Goal: Information Seeking & Learning: Find specific fact

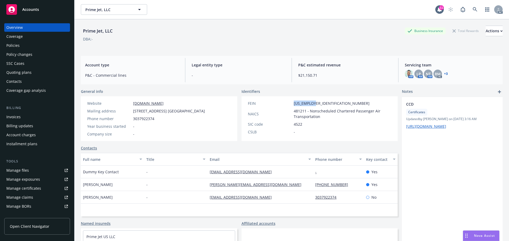
scroll to position [27, 0]
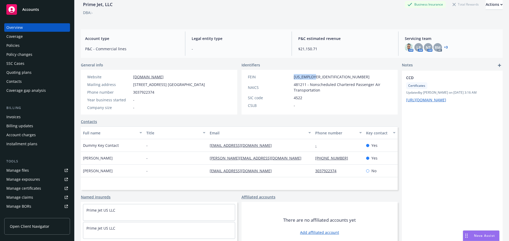
click at [287, 78] on div "FEIN [US_EMPLOYER_IDENTIFICATION_NUMBER]" at bounding box center [320, 77] width 148 height 6
click at [21, 40] on div "Coverage" at bounding box center [14, 36] width 16 height 8
click at [17, 44] on div "Policies" at bounding box center [12, 45] width 13 height 8
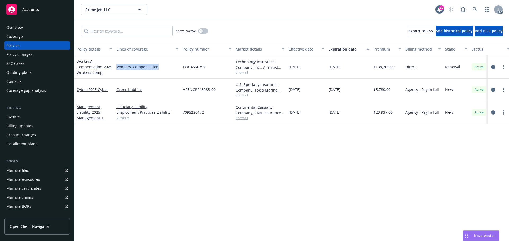
drag, startPoint x: 153, startPoint y: 68, endPoint x: 113, endPoint y: 71, distance: 40.1
click at [113, 71] on div "Workers' Compensation - 2025 Wrokers Comp Workers' Compensation TWC4560397 Tech…" at bounding box center [330, 66] width 512 height 23
copy div "Workers' Compensation"
click at [198, 28] on div "Show inactive" at bounding box center [192, 31] width 32 height 11
click at [201, 29] on div "button" at bounding box center [201, 31] width 4 height 4
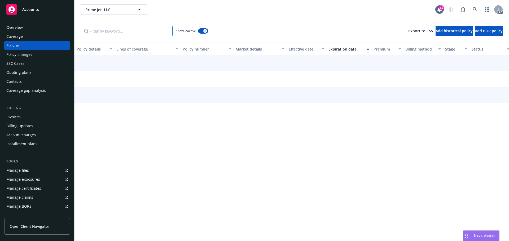
click at [130, 31] on input "Filter by keyword..." at bounding box center [127, 31] width 92 height 11
paste input "Workers' Compensation"
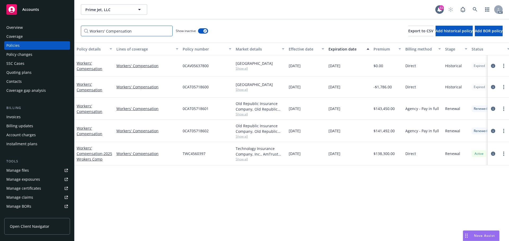
type input "Workers' Compensation"
drag, startPoint x: 308, startPoint y: 153, endPoint x: 300, endPoint y: 155, distance: 8.6
click at [300, 155] on span "01/01/2025" at bounding box center [295, 154] width 12 height 6
copy span "2025"
click at [235, 160] on div "Technology Insurance Company, Inc., AmTrust Financial Services, Beacon Aviation…" at bounding box center [260, 153] width 53 height 23
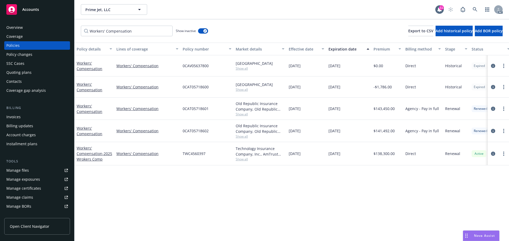
click at [239, 160] on span "Show all" at bounding box center [260, 159] width 49 height 5
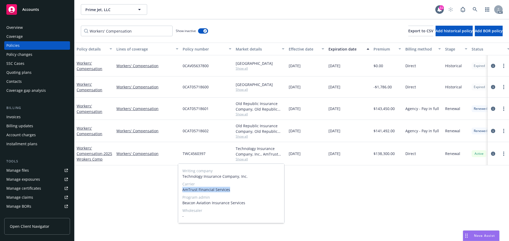
drag, startPoint x: 232, startPoint y: 189, endPoint x: 180, endPoint y: 190, distance: 52.2
click at [180, 190] on div "Writing company Technology Insurance Company, Inc. Carrier AmTrust Financial Se…" at bounding box center [231, 193] width 106 height 59
copy span "AmTrust Financial Services"
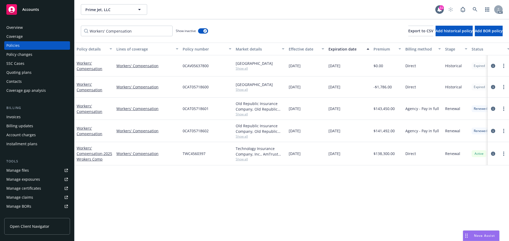
click at [331, 171] on div "Policy details Lines of coverage Policy number Market details Effective date Ex…" at bounding box center [291, 142] width 434 height 199
drag, startPoint x: 187, startPoint y: 156, endPoint x: 183, endPoint y: 156, distance: 3.5
click at [183, 156] on div "TWC4560397" at bounding box center [207, 153] width 53 height 23
copy span "TWC4560397"
drag, startPoint x: 396, startPoint y: 156, endPoint x: 377, endPoint y: 156, distance: 19.1
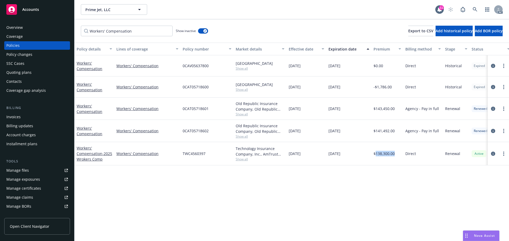
click at [377, 156] on div "$138,300.00" at bounding box center [387, 153] width 32 height 23
copy span "138,300.00"
drag, startPoint x: 317, startPoint y: 126, endPoint x: 300, endPoint y: 133, distance: 18.9
click at [300, 133] on div "01/01/2024" at bounding box center [307, 131] width 40 height 22
copy span "2024"
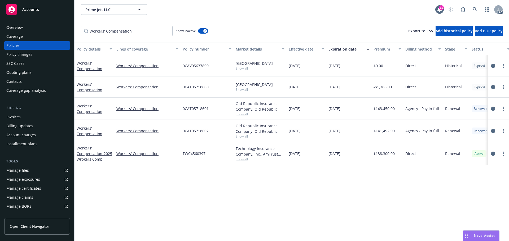
drag, startPoint x: 233, startPoint y: 135, endPoint x: 239, endPoint y: 136, distance: 5.5
click at [235, 135] on div "Workers' Compensation Workers' Compensation 0CAT05718602 Old Republic Insurance…" at bounding box center [330, 131] width 512 height 22
click at [239, 136] on span "Show all" at bounding box center [260, 136] width 49 height 5
drag, startPoint x: 258, startPoint y: 164, endPoint x: 240, endPoint y: 171, distance: 18.4
click at [185, 169] on span "Old Republic General Insurance Group" at bounding box center [231, 167] width 98 height 6
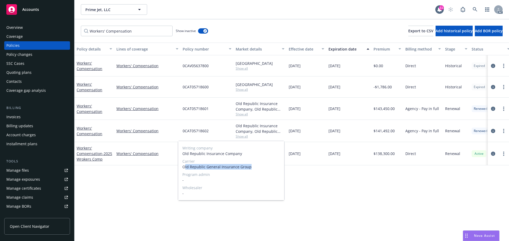
copy span "ld Republic General Insurance Group"
click at [323, 168] on div "Policy details Lines of coverage Policy number Market details Effective date Ex…" at bounding box center [291, 142] width 434 height 199
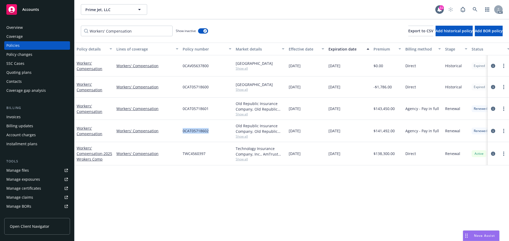
drag, startPoint x: 214, startPoint y: 133, endPoint x: 178, endPoint y: 134, distance: 35.3
click at [178, 134] on div "Workers' Compensation Workers' Compensation 0CAT05718602 Old Republic Insurance…" at bounding box center [330, 131] width 512 height 22
copy div "0CAT05718602"
drag, startPoint x: 390, startPoint y: 132, endPoint x: 381, endPoint y: 132, distance: 9.3
click at [381, 132] on div "Workers' Compensation Workers' Compensation 0CAT05718602 Old Republic Insurance…" at bounding box center [330, 131] width 512 height 22
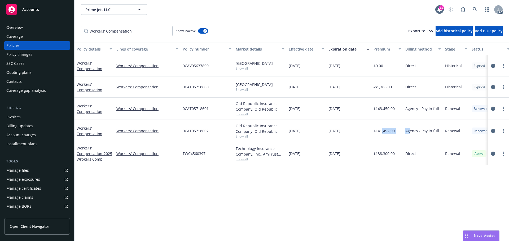
click at [400, 133] on div "$141,492.00" at bounding box center [387, 131] width 32 height 22
drag, startPoint x: 395, startPoint y: 132, endPoint x: 375, endPoint y: 133, distance: 20.4
click at [375, 133] on div "$141,492.00" at bounding box center [387, 131] width 32 height 22
copy span "141,492.00"
drag, startPoint x: 313, startPoint y: 109, endPoint x: 300, endPoint y: 109, distance: 13.0
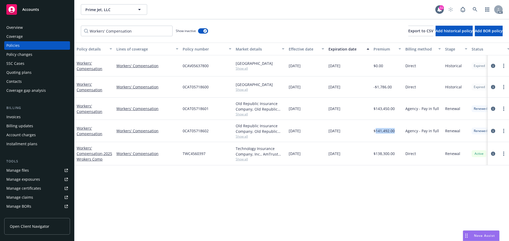
click at [300, 109] on div "01/01/2023" at bounding box center [307, 109] width 40 height 22
copy span "2023"
click at [242, 113] on span "Show all" at bounding box center [260, 114] width 49 height 5
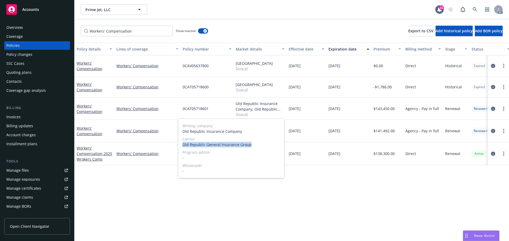
drag, startPoint x: 245, startPoint y: 145, endPoint x: 220, endPoint y: 151, distance: 25.3
click at [183, 147] on span "Old Republic General Insurance Group" at bounding box center [231, 145] width 98 height 6
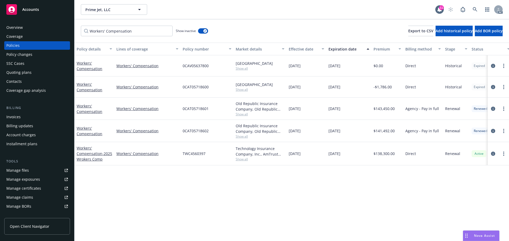
drag, startPoint x: 342, startPoint y: 126, endPoint x: 254, endPoint y: 116, distance: 88.9
click at [341, 126] on div "01/01/2025" at bounding box center [348, 131] width 45 height 22
drag, startPoint x: 187, startPoint y: 111, endPoint x: 174, endPoint y: 114, distance: 13.3
click at [174, 114] on div "Workers' Compensation Workers' Compensation 0CAT05718601 Old Republic Insurance…" at bounding box center [330, 109] width 512 height 22
drag, startPoint x: 400, startPoint y: 111, endPoint x: 436, endPoint y: 127, distance: 38.6
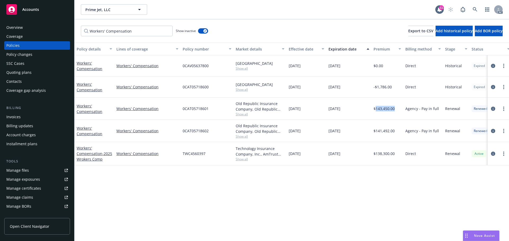
click at [377, 109] on div "$143,450.00" at bounding box center [387, 109] width 32 height 22
drag, startPoint x: 305, startPoint y: 90, endPoint x: 301, endPoint y: 90, distance: 4.5
click at [301, 90] on div "01/01/2022" at bounding box center [307, 87] width 40 height 21
click at [244, 90] on span "Show all" at bounding box center [260, 89] width 49 height 5
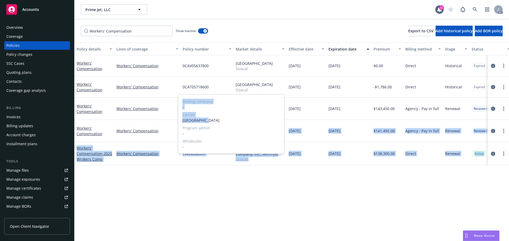
drag, startPoint x: 223, startPoint y: 120, endPoint x: 176, endPoint y: 121, distance: 46.4
click at [176, 121] on body "Accounts Overview Coverage Policies Policy changes SSC Cases Quoting plans Cont…" at bounding box center [254, 120] width 509 height 241
click at [209, 121] on span "Old Republic" at bounding box center [231, 121] width 98 height 6
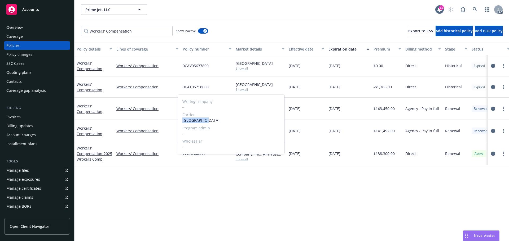
drag, startPoint x: 212, startPoint y: 120, endPoint x: 182, endPoint y: 121, distance: 30.5
click at [182, 121] on div "Writing company - Carrier Old Republic Program admin - Wholesaler -" at bounding box center [231, 124] width 106 height 59
click at [275, 99] on span "Writing company" at bounding box center [231, 102] width 98 height 6
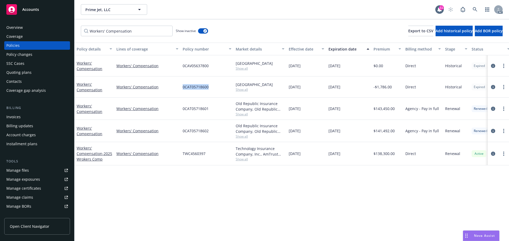
drag, startPoint x: 218, startPoint y: 86, endPoint x: 354, endPoint y: 127, distance: 142.3
click at [178, 88] on div "Workers' Compensation Workers' Compensation 0CAT05718600 Old Republic Show all …" at bounding box center [330, 87] width 512 height 21
drag, startPoint x: 396, startPoint y: 87, endPoint x: 371, endPoint y: 88, distance: 24.7
click at [371, 88] on div "Workers' Compensation Workers' Compensation 0CAT05718600 Old Republic Show all …" at bounding box center [330, 87] width 512 height 21
click at [393, 101] on div "$143,450.00" at bounding box center [387, 109] width 32 height 22
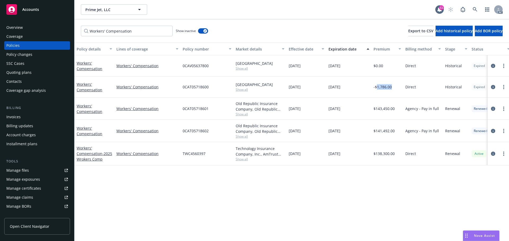
drag, startPoint x: 395, startPoint y: 87, endPoint x: 376, endPoint y: 85, distance: 19.2
click at [376, 85] on div "-$1,786.00" at bounding box center [387, 87] width 32 height 21
drag, startPoint x: 309, startPoint y: 64, endPoint x: 300, endPoint y: 66, distance: 9.5
click at [300, 66] on div "01/01/2021" at bounding box center [307, 65] width 40 height 21
click at [248, 66] on div "Old Republic" at bounding box center [260, 64] width 49 height 6
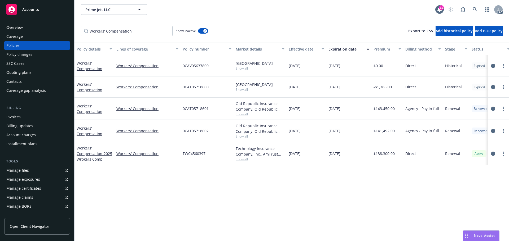
click at [245, 67] on span "Show all" at bounding box center [260, 68] width 49 height 5
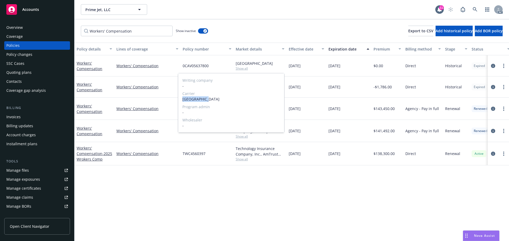
drag, startPoint x: 216, startPoint y: 99, endPoint x: 443, endPoint y: 139, distance: 230.9
click at [183, 98] on span "Old Republic" at bounding box center [231, 99] width 98 height 6
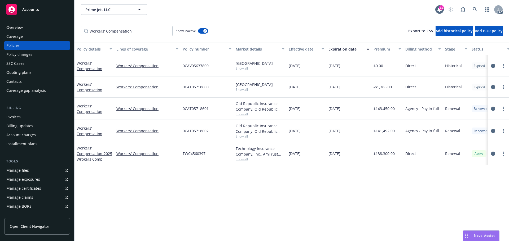
click at [296, 71] on div "01/01/2021" at bounding box center [307, 65] width 40 height 21
drag, startPoint x: 214, startPoint y: 67, endPoint x: 277, endPoint y: 98, distance: 69.7
click at [187, 69] on div "0CAV05637800" at bounding box center [207, 65] width 53 height 21
drag, startPoint x: 218, startPoint y: 74, endPoint x: 218, endPoint y: 70, distance: 4.0
click at [218, 74] on div "0CAV05637800" at bounding box center [207, 65] width 53 height 21
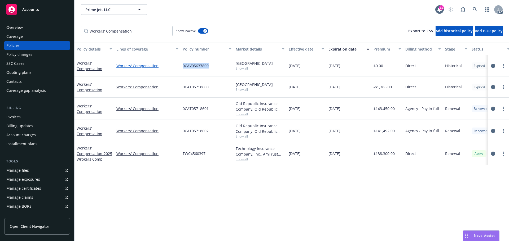
drag, startPoint x: 215, startPoint y: 67, endPoint x: 173, endPoint y: 65, distance: 41.6
click at [173, 65] on div "Workers' Compensation Workers' Compensation 0CAV05637800 Old Republic Show all …" at bounding box center [330, 65] width 512 height 21
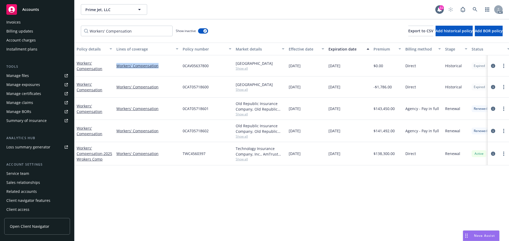
click at [37, 175] on div "Service team" at bounding box center [36, 174] width 61 height 8
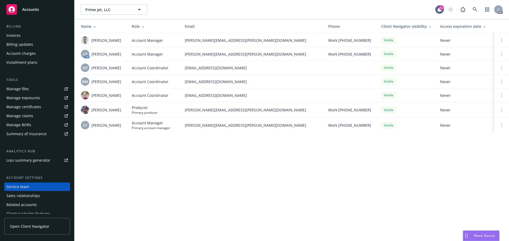
scroll to position [68, 0]
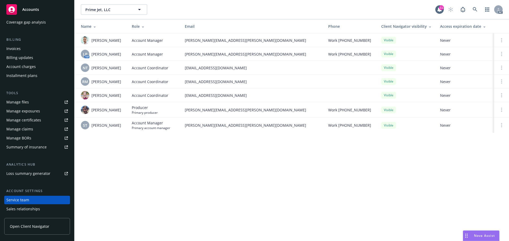
drag, startPoint x: 98, startPoint y: 67, endPoint x: 92, endPoint y: 68, distance: 6.7
click at [92, 68] on div "NT Ninuca Tatishvili" at bounding box center [102, 68] width 42 height 8
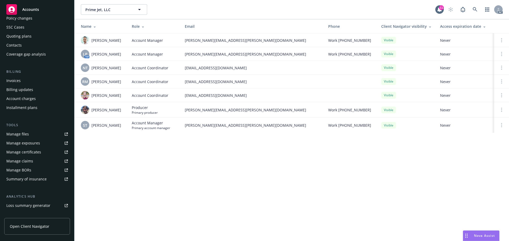
scroll to position [0, 0]
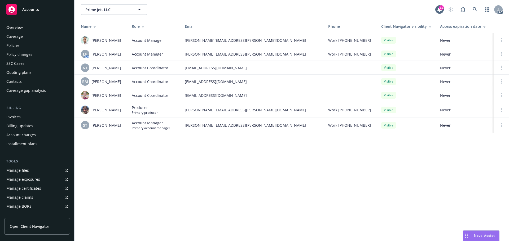
click at [26, 49] on div "Policies" at bounding box center [36, 45] width 61 height 8
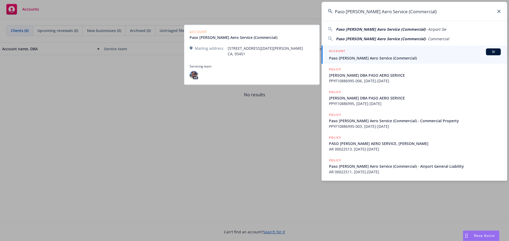
type input "Paso Robles Aero Service (Commercial)"
click at [390, 47] on link "ACCOUNT BI Paso Robles Aero Service (Commercial)" at bounding box center [415, 55] width 186 height 18
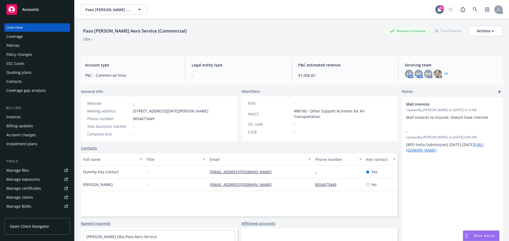
click at [38, 45] on div "Policies" at bounding box center [36, 45] width 61 height 8
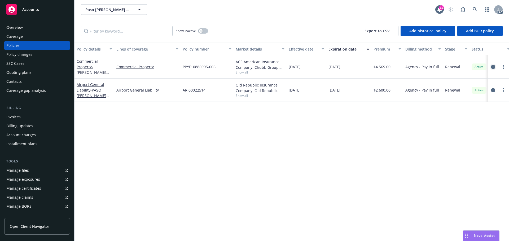
click at [492, 68] on icon "circleInformation" at bounding box center [493, 67] width 4 height 4
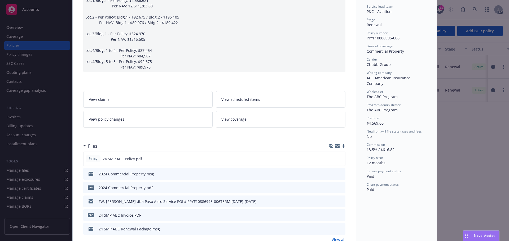
scroll to position [106, 0]
click at [338, 159] on icon "preview file" at bounding box center [340, 159] width 5 height 4
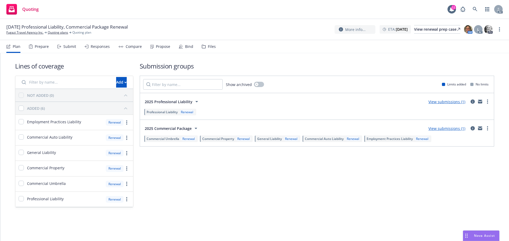
drag, startPoint x: 42, startPoint y: 49, endPoint x: 45, endPoint y: 49, distance: 2.9
click at [42, 49] on div "Prepare" at bounding box center [42, 47] width 14 height 4
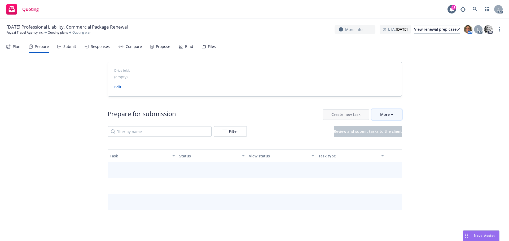
click at [384, 116] on div "More" at bounding box center [386, 115] width 13 height 10
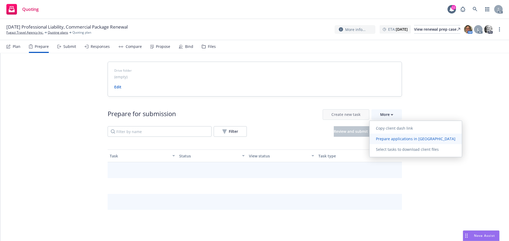
click at [390, 142] on link "Prepare applications in Indio" at bounding box center [415, 139] width 92 height 11
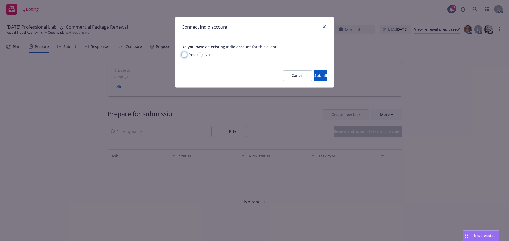
click at [186, 56] on input "Yes" at bounding box center [184, 54] width 5 height 5
radio input "true"
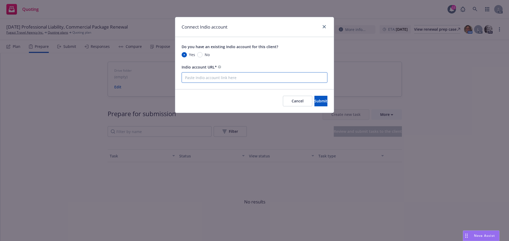
click at [212, 78] on input "Indio account URL*" at bounding box center [255, 77] width 146 height 11
paste input "https://newfront.useindio.com/accounts/11450/submissions"
type input "https://newfront.useindio.com/accounts/11450/submissions"
click at [317, 106] on button "Submit" at bounding box center [320, 101] width 13 height 11
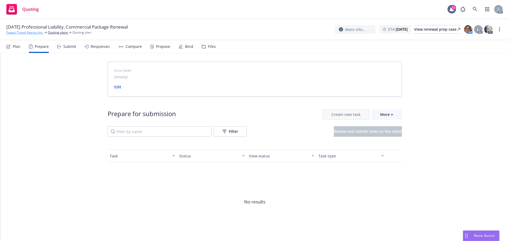
click at [20, 32] on link "Fugazi Travel Agency Inc." at bounding box center [24, 32] width 37 height 5
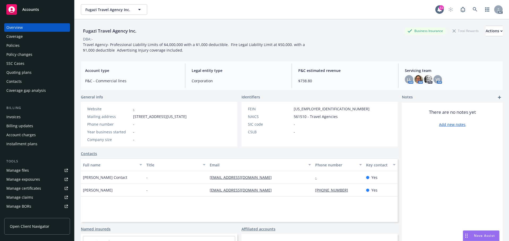
click at [35, 45] on div "Policies" at bounding box center [36, 45] width 61 height 8
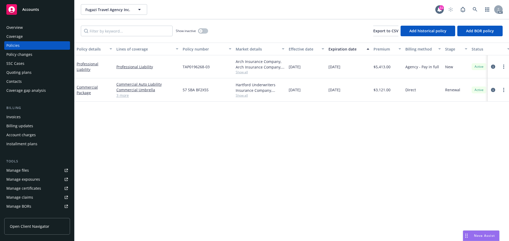
click at [488, 66] on div at bounding box center [498, 66] width 21 height 23
click at [492, 66] on icon "circleInformation" at bounding box center [493, 67] width 4 height 4
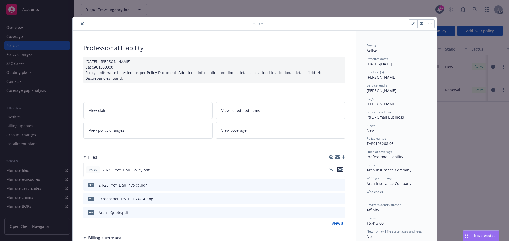
click at [339, 170] on icon "preview file" at bounding box center [340, 170] width 5 height 4
click at [79, 23] on button "close" at bounding box center [82, 24] width 6 height 6
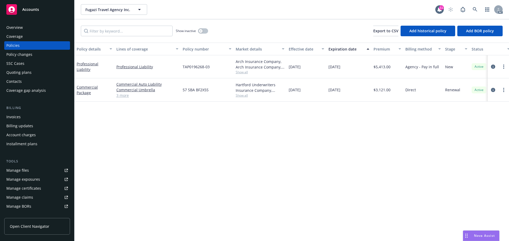
drag, startPoint x: 360, startPoint y: 69, endPoint x: 316, endPoint y: 72, distance: 44.1
click at [316, 72] on div "Professional Liability Professional Liability TAP0196268-03 Arch Insurance Comp…" at bounding box center [330, 66] width 512 height 23
copy div "10/23/2025"
drag, startPoint x: 157, startPoint y: 68, endPoint x: 116, endPoint y: 70, distance: 41.1
click at [116, 70] on div "Professional Liability" at bounding box center [147, 66] width 66 height 23
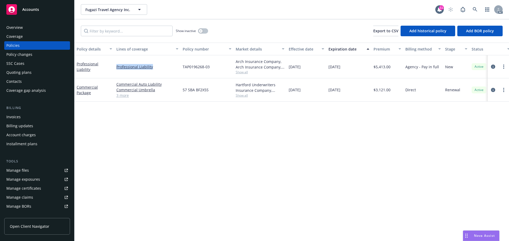
copy link "Professional Liability"
click at [31, 172] on link "Manage files" at bounding box center [37, 170] width 66 height 8
click at [20, 71] on div "Quoting plans" at bounding box center [18, 72] width 25 height 8
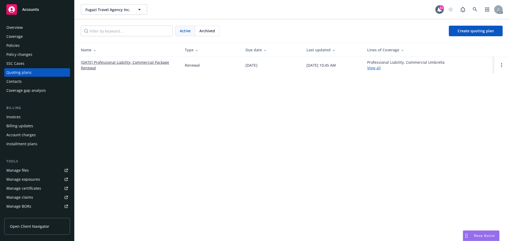
click at [150, 64] on link "10/23/25 Professional Liability, Commercial Package Renewal" at bounding box center [128, 65] width 95 height 11
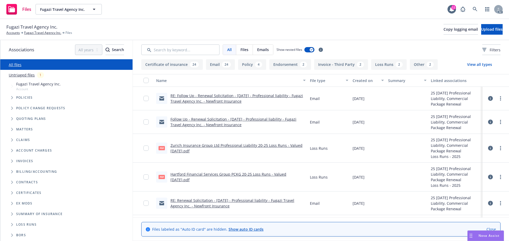
click at [11, 98] on icon "Tree Example" at bounding box center [12, 97] width 2 height 3
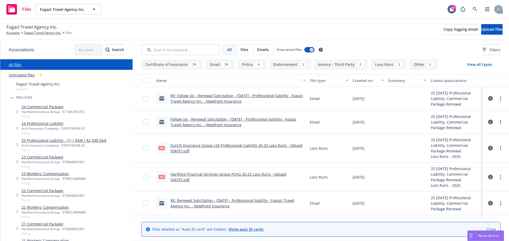
click at [53, 123] on link "24 Professional Liability" at bounding box center [52, 124] width 63 height 6
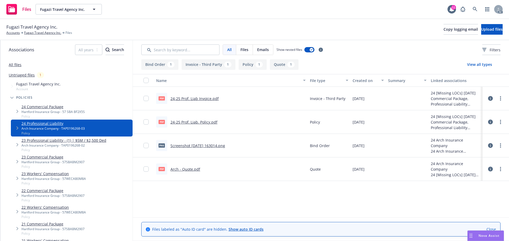
click at [19, 66] on link "All files" at bounding box center [15, 64] width 13 height 5
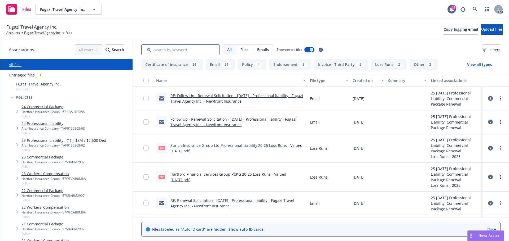
click at [184, 49] on input "Search by keyword..." at bounding box center [180, 50] width 78 height 11
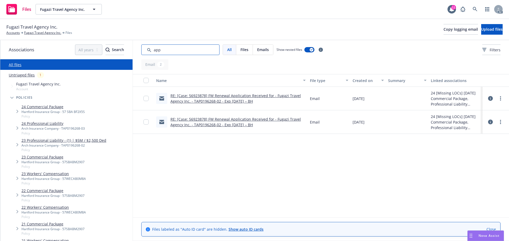
type input "app"
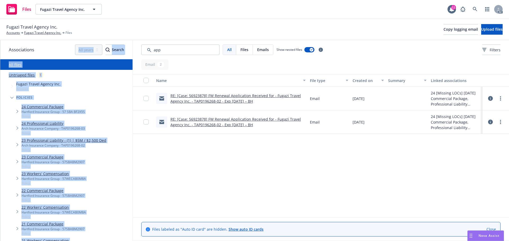
drag, startPoint x: 179, startPoint y: 43, endPoint x: 81, endPoint y: 45, distance: 97.3
click at [81, 45] on div "Associations All years 2027 2026 2025 2024 2023 2022 2021 2020 2019 2018 2017 2…" at bounding box center [254, 140] width 509 height 201
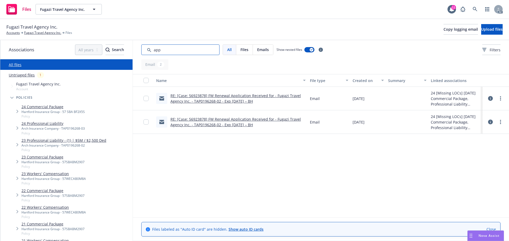
click at [145, 46] on input "Search by keyword..." at bounding box center [180, 50] width 78 height 11
click at [176, 49] on input "Search by keyword..." at bounding box center [180, 50] width 78 height 11
drag, startPoint x: 176, startPoint y: 49, endPoint x: 144, endPoint y: 56, distance: 32.8
click at [144, 56] on div "All Files Emails Show nested files Filters" at bounding box center [321, 49] width 376 height 19
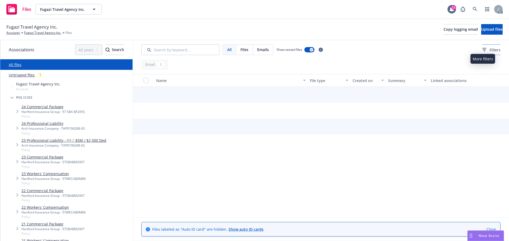
click at [490, 52] on span "Filters" at bounding box center [495, 50] width 11 height 6
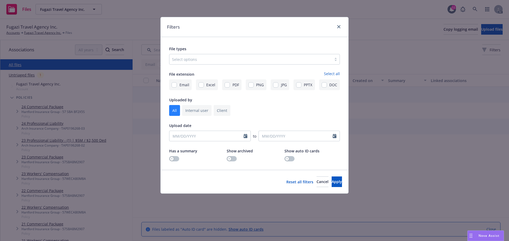
click at [241, 59] on div at bounding box center [250, 59] width 157 height 6
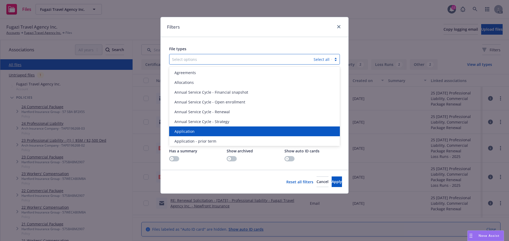
click at [203, 132] on div "Application" at bounding box center [254, 132] width 164 height 6
click at [203, 132] on span "Application - prior term" at bounding box center [195, 132] width 42 height 6
click at [203, 132] on span "Application - signed" at bounding box center [192, 132] width 36 height 6
click at [203, 132] on span "Application - unsigned" at bounding box center [194, 132] width 40 height 6
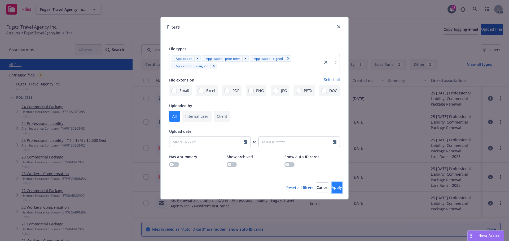
click at [332, 188] on span "Apply" at bounding box center [337, 187] width 10 height 5
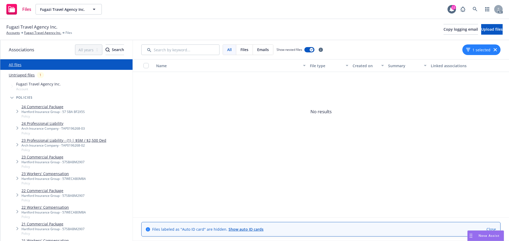
click at [496, 51] on icon "button" at bounding box center [495, 49] width 3 height 3
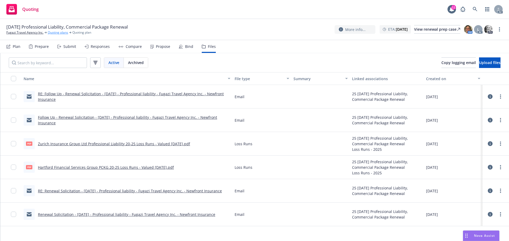
click at [59, 34] on link "Quoting plans" at bounding box center [58, 32] width 20 height 5
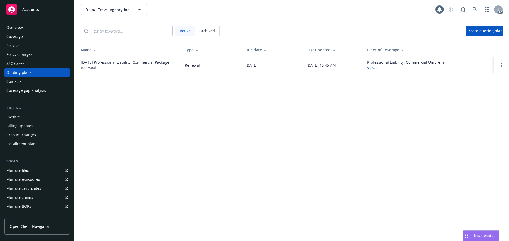
click at [211, 29] on span "Archived" at bounding box center [207, 31] width 16 height 6
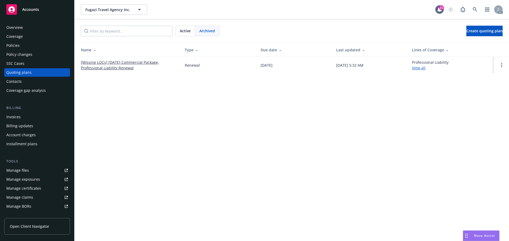
click at [131, 55] on th "Name" at bounding box center [127, 50] width 106 height 14
click at [123, 61] on link "[Missing LOCs] [DATE] Commercial Package, Professional Liability Renewal" at bounding box center [128, 65] width 95 height 11
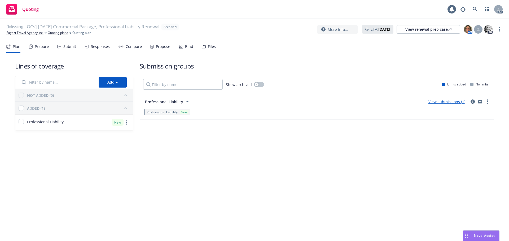
click at [208, 47] on div "Files" at bounding box center [212, 47] width 8 height 4
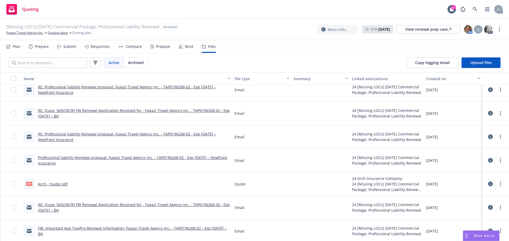
scroll to position [79, 0]
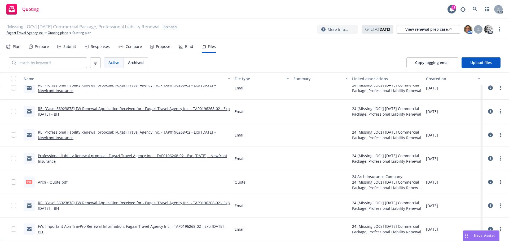
drag, startPoint x: 35, startPoint y: 32, endPoint x: 82, endPoint y: 21, distance: 48.8
click at [35, 32] on link "Fugazi Travel Agency Inc." at bounding box center [24, 32] width 37 height 5
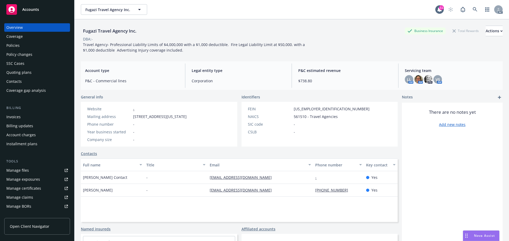
click at [342, 47] on div "Fugazi Travel Agency Inc. Business Insurance Total Rewards Actions DBA: - Trave…" at bounding box center [292, 39] width 422 height 27
drag, startPoint x: 344, startPoint y: 193, endPoint x: 306, endPoint y: 198, distance: 38.5
click at [306, 198] on div "Full name Title Email Phone number Key contact [PERSON_NAME] Contact - [EMAIL_A…" at bounding box center [239, 191] width 317 height 64
copy div "[PHONE_NUMBER]"
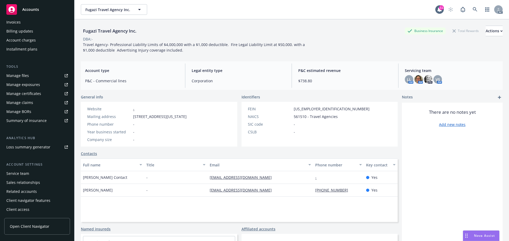
click at [11, 175] on div "Service team" at bounding box center [17, 174] width 23 height 8
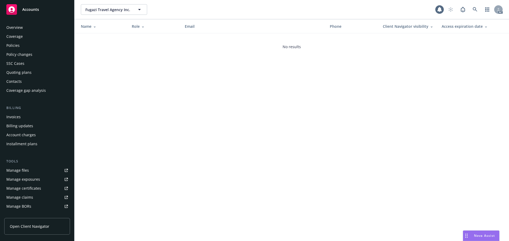
scroll to position [95, 0]
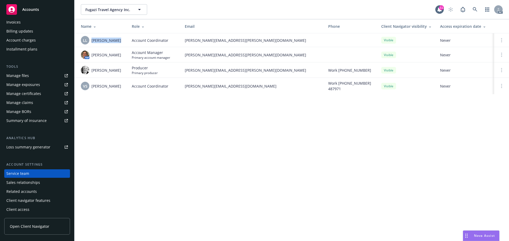
drag, startPoint x: 117, startPoint y: 39, endPoint x: 89, endPoint y: 42, distance: 27.9
click at [89, 42] on div "LL [PERSON_NAME]" at bounding box center [102, 40] width 42 height 8
drag, startPoint x: 124, startPoint y: 54, endPoint x: 91, endPoint y: 55, distance: 32.6
click at [91, 55] on td "AM [PERSON_NAME]" at bounding box center [100, 54] width 53 height 15
drag, startPoint x: 121, startPoint y: 73, endPoint x: 89, endPoint y: 76, distance: 31.9
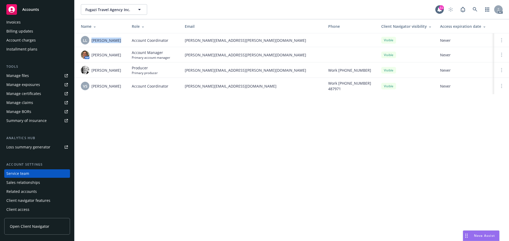
click at [89, 76] on td "[PERSON_NAME]" at bounding box center [100, 70] width 53 height 15
click at [118, 70] on div "[PERSON_NAME]" at bounding box center [102, 70] width 42 height 8
drag, startPoint x: 124, startPoint y: 71, endPoint x: 89, endPoint y: 73, distance: 34.5
click at [89, 73] on td "[PERSON_NAME]" at bounding box center [100, 70] width 53 height 15
drag, startPoint x: 118, startPoint y: 87, endPoint x: 92, endPoint y: 89, distance: 25.6
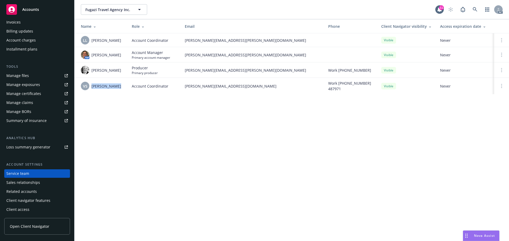
click at [92, 89] on div "VS [PERSON_NAME]" at bounding box center [102, 86] width 42 height 8
copy span "[PERSON_NAME]"
click at [117, 88] on div "VS [PERSON_NAME]" at bounding box center [102, 86] width 42 height 8
drag, startPoint x: 102, startPoint y: 87, endPoint x: 91, endPoint y: 87, distance: 10.9
click at [91, 87] on div "VS Vivian Singer" at bounding box center [102, 86] width 42 height 8
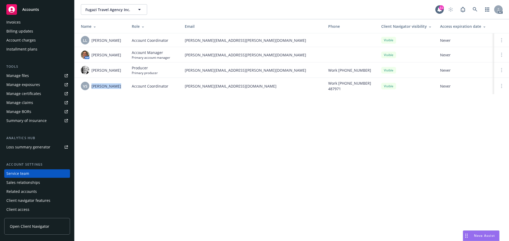
copy span "Vivian Singer"
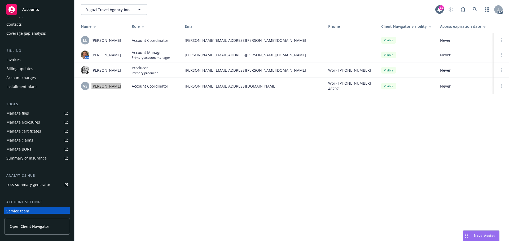
scroll to position [0, 0]
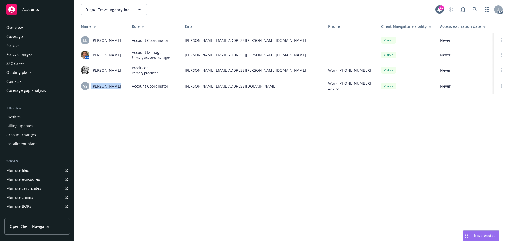
click at [28, 44] on div "Policies" at bounding box center [36, 45] width 61 height 8
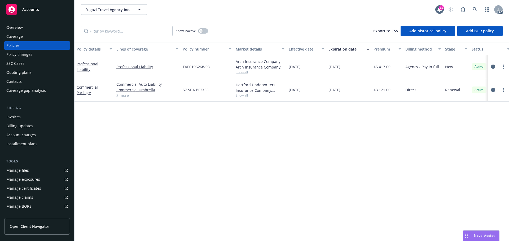
drag, startPoint x: 360, startPoint y: 69, endPoint x: 320, endPoint y: 72, distance: 39.8
click at [320, 72] on div "Professional Liability Professional Liability TAP0196268-03 Arch Insurance Comp…" at bounding box center [330, 66] width 512 height 23
copy div "10/23/2025"
click at [47, 28] on div "Overview" at bounding box center [36, 27] width 61 height 8
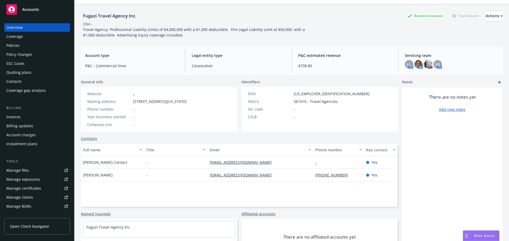
scroll to position [41, 0]
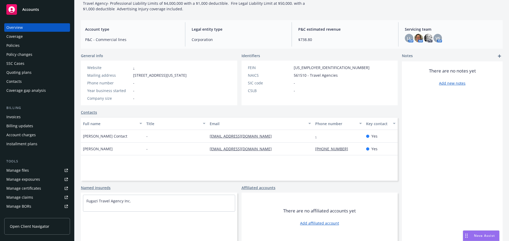
drag, startPoint x: 118, startPoint y: 149, endPoint x: 83, endPoint y: 150, distance: 35.3
click at [83, 150] on div "Christine Fecchi" at bounding box center [112, 149] width 63 height 13
copy span "Christine Fecchi"
drag, startPoint x: 205, startPoint y: 150, endPoint x: 269, endPoint y: 152, distance: 64.7
click at [269, 152] on div "Christine Fecchi - cfecchi@fugazitravel.com (415) 393-1589 Yes" at bounding box center [239, 149] width 317 height 13
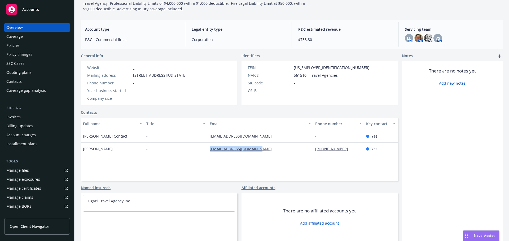
copy div "cfecchi@fugazitravel.com"
drag, startPoint x: 342, startPoint y: 148, endPoint x: 305, endPoint y: 152, distance: 37.3
click at [305, 152] on div "Christine Fecchi - cfecchi@fugazitravel.com (415) 393-1589 Yes" at bounding box center [239, 149] width 317 height 13
copy div "(415) 393-1589"
click at [35, 45] on div "Policies" at bounding box center [36, 45] width 61 height 8
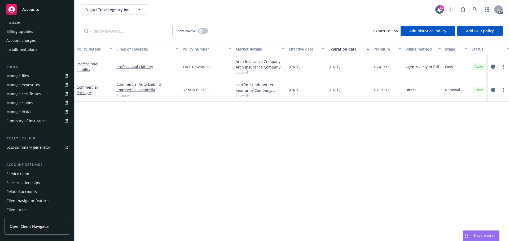
scroll to position [95, 0]
click at [14, 174] on div "Service team" at bounding box center [17, 174] width 23 height 8
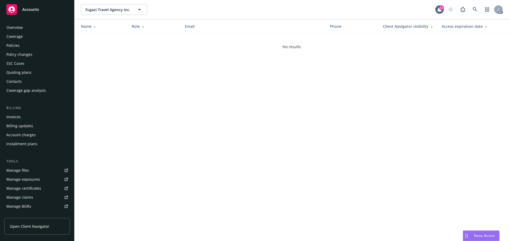
scroll to position [95, 0]
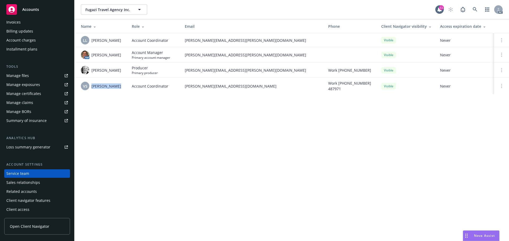
drag, startPoint x: 116, startPoint y: 89, endPoint x: 90, endPoint y: 90, distance: 26.0
click at [90, 90] on div "VS Vivian Singer" at bounding box center [102, 86] width 42 height 8
copy div "Vivian Singer"
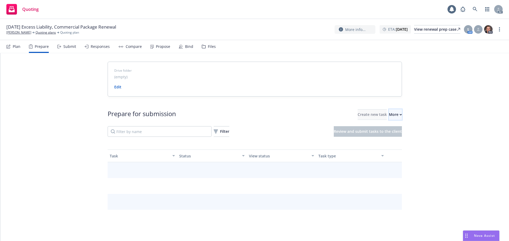
click at [390, 116] on div "More" at bounding box center [395, 115] width 13 height 10
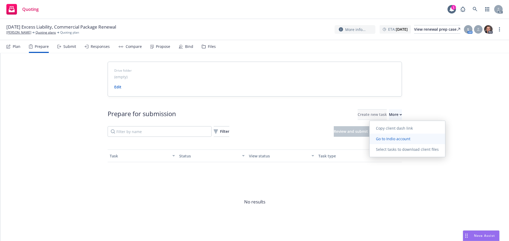
click at [392, 137] on link "Go to Indio account" at bounding box center [407, 139] width 76 height 11
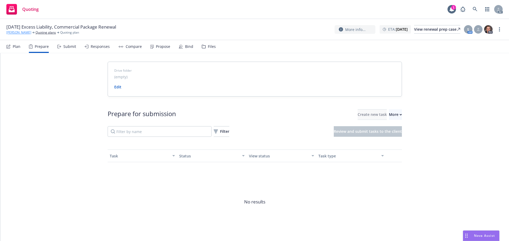
click at [23, 33] on link "[PERSON_NAME]" at bounding box center [18, 32] width 25 height 5
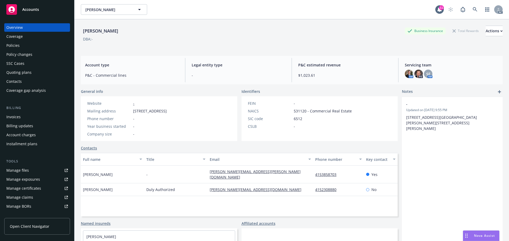
click at [21, 48] on div "Policies" at bounding box center [36, 45] width 61 height 8
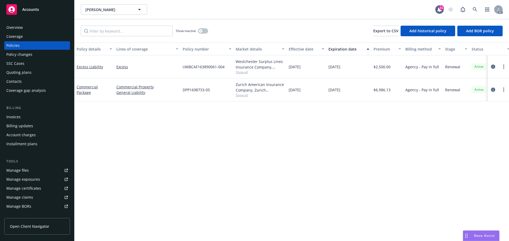
drag, startPoint x: 359, startPoint y: 64, endPoint x: 326, endPoint y: 70, distance: 33.4
click at [326, 70] on div "Excess Liability Excess UMBCAF163890061-004 Westchester Surplus Lines Insurance…" at bounding box center [330, 66] width 512 height 23
click at [493, 67] on icon "circleInformation" at bounding box center [493, 67] width 4 height 4
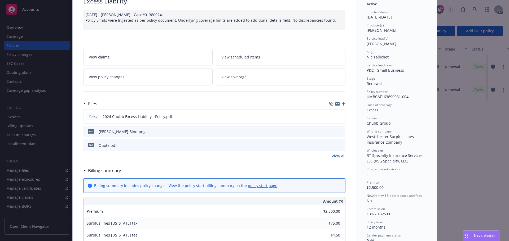
scroll to position [53, 0]
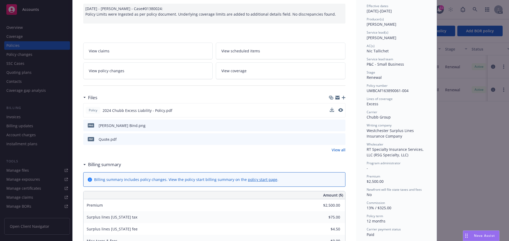
click at [338, 108] on button at bounding box center [340, 111] width 5 height 6
click at [340, 109] on icon "preview file" at bounding box center [340, 110] width 5 height 4
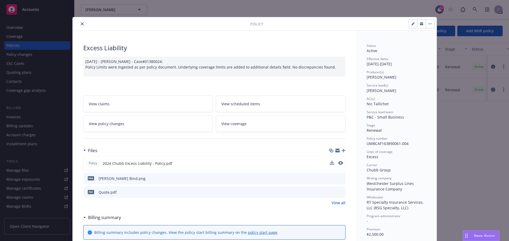
click at [80, 22] on button "close" at bounding box center [82, 24] width 6 height 6
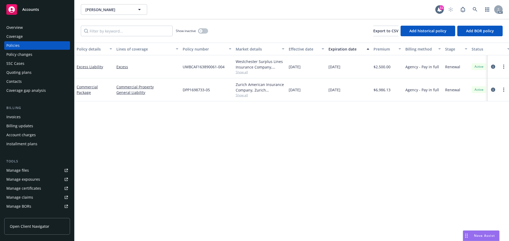
click at [24, 170] on div "Manage files" at bounding box center [17, 170] width 23 height 8
click at [21, 29] on div "Overview" at bounding box center [14, 27] width 16 height 8
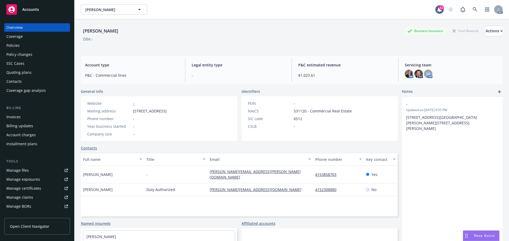
click at [257, 24] on div "John H Dissmeyer Business Insurance Total Rewards Actions DBA: -" at bounding box center [292, 35] width 422 height 32
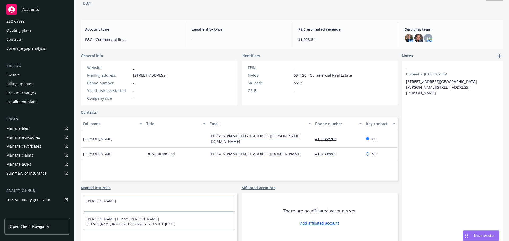
scroll to position [95, 0]
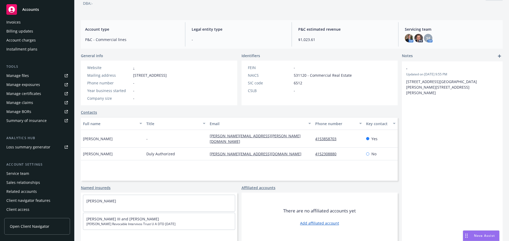
click at [45, 177] on div "Service team" at bounding box center [36, 174] width 61 height 8
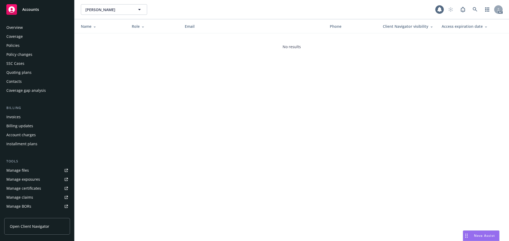
scroll to position [95, 0]
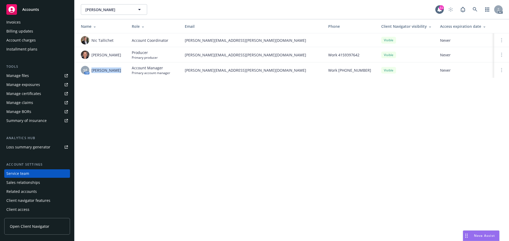
drag, startPoint x: 115, startPoint y: 70, endPoint x: 92, endPoint y: 72, distance: 22.4
click at [92, 72] on div "SF AM Shelly Flores" at bounding box center [102, 70] width 42 height 8
copy span "Shelly Flores"
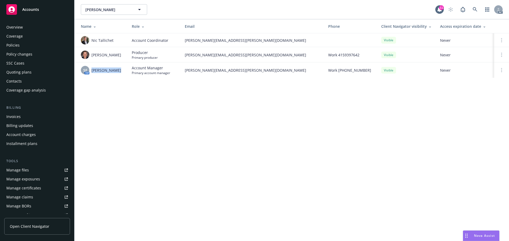
scroll to position [0, 0]
click at [33, 29] on div "Overview" at bounding box center [36, 27] width 61 height 8
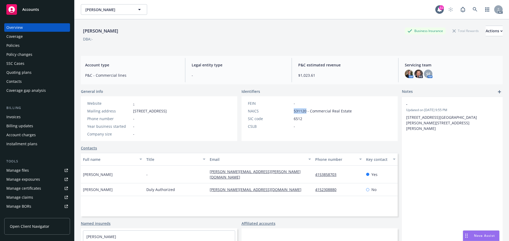
drag, startPoint x: 304, startPoint y: 111, endPoint x: 287, endPoint y: 110, distance: 17.0
click at [287, 110] on div "NAICS 531120 - Commercial Real Estate" at bounding box center [300, 111] width 108 height 6
copy div "531120"
click at [12, 43] on div "Policies" at bounding box center [12, 45] width 13 height 8
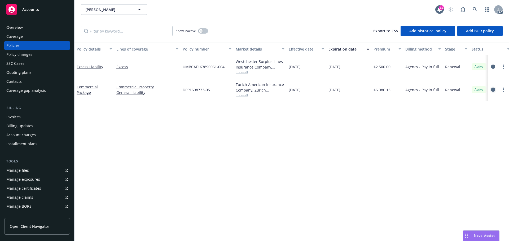
click at [494, 88] on icon "circleInformation" at bounding box center [493, 90] width 4 height 4
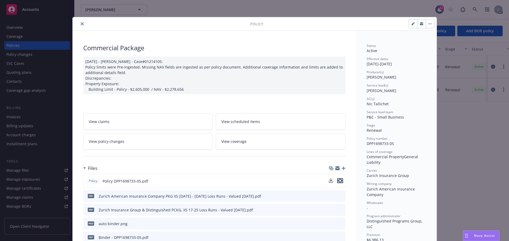
click at [338, 182] on icon "preview file" at bounding box center [340, 181] width 5 height 4
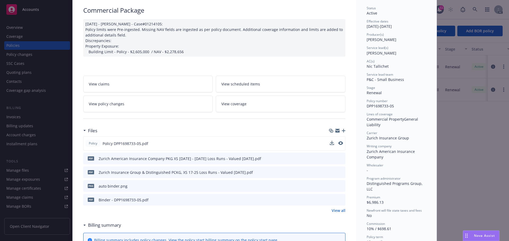
scroll to position [80, 0]
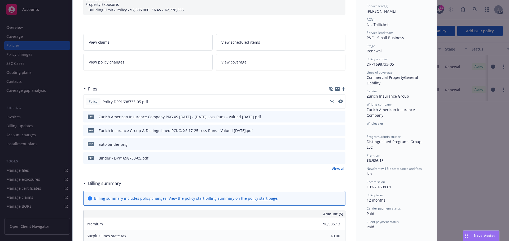
click at [336, 169] on link "View all" at bounding box center [339, 169] width 14 height 6
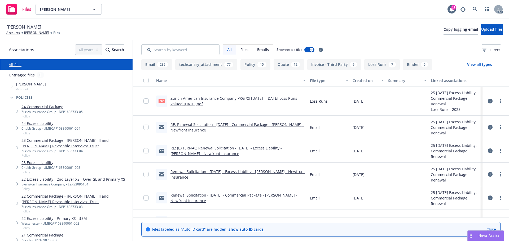
click at [42, 129] on div "Chubb Group - UMBCAF163890061-004" at bounding box center [50, 128] width 59 height 5
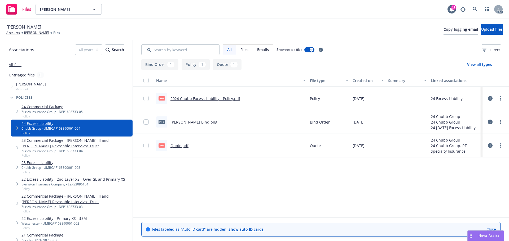
click at [18, 65] on link "All files" at bounding box center [15, 64] width 13 height 5
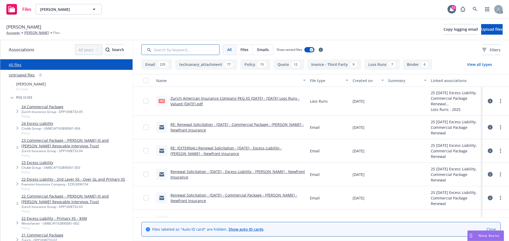
click at [188, 51] on input "Search by keyword..." at bounding box center [180, 50] width 78 height 11
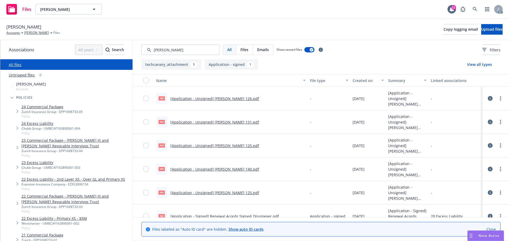
click at [360, 83] on div "Created on" at bounding box center [365, 81] width 25 height 6
click at [364, 80] on div "Created on" at bounding box center [365, 81] width 25 height 6
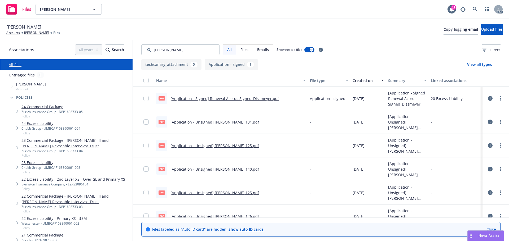
click at [232, 96] on link "[Application - Signed] Renewal Acords Signed_Dissmeyer.pdf" at bounding box center [224, 98] width 108 height 5
drag, startPoint x: 172, startPoint y: 49, endPoint x: 155, endPoint y: 51, distance: 17.7
click at [155, 51] on input "Search by keyword..." at bounding box center [180, 50] width 78 height 11
type input "app"
drag, startPoint x: 175, startPoint y: 50, endPoint x: 110, endPoint y: 49, distance: 65.2
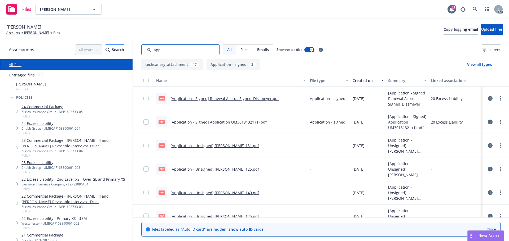
click at [110, 49] on div "Associations All years 2027 2026 2025 2024 2023 2022 2021 2020 2019 2018 2017 2…" at bounding box center [254, 140] width 509 height 201
click at [490, 48] on span "Filters" at bounding box center [495, 50] width 11 height 6
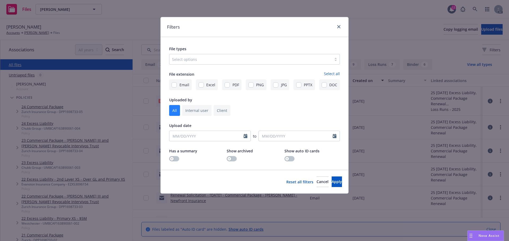
click at [217, 62] on div at bounding box center [250, 59] width 157 height 6
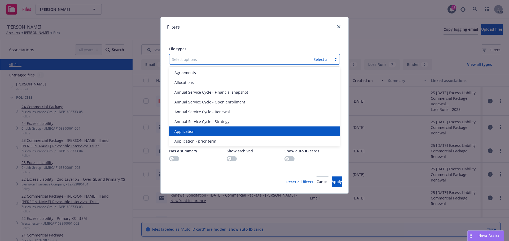
click at [179, 131] on span "Application" at bounding box center [184, 132] width 20 height 6
click at [179, 131] on span "Application - prior term" at bounding box center [195, 132] width 42 height 6
click at [179, 131] on span "Application - signed" at bounding box center [192, 132] width 36 height 6
click at [179, 131] on span "Application - unsigned" at bounding box center [194, 132] width 40 height 6
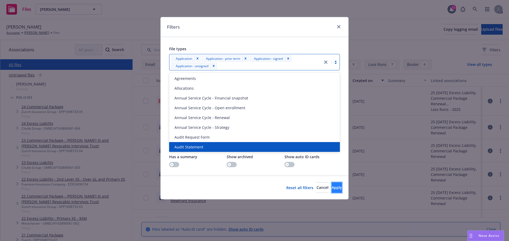
click at [332, 186] on button "Apply" at bounding box center [337, 188] width 10 height 11
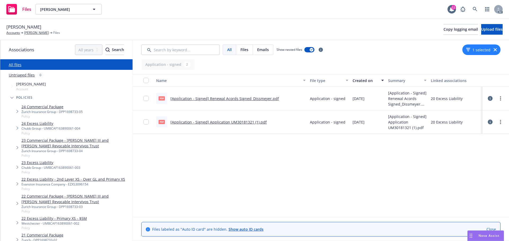
click at [494, 51] on div "1 selected" at bounding box center [481, 50] width 38 height 11
click at [495, 50] on icon "button" at bounding box center [495, 49] width 3 height 3
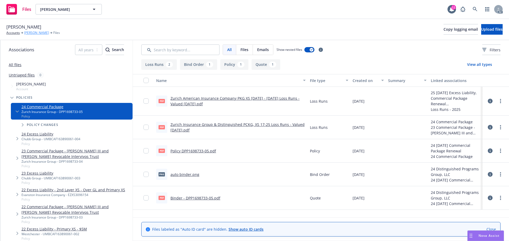
click at [40, 33] on link "[PERSON_NAME]" at bounding box center [36, 32] width 25 height 5
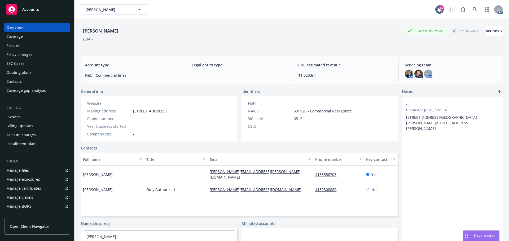
drag, startPoint x: 8, startPoint y: 43, endPoint x: 178, endPoint y: 51, distance: 169.6
click at [8, 43] on div "Policies" at bounding box center [12, 45] width 13 height 8
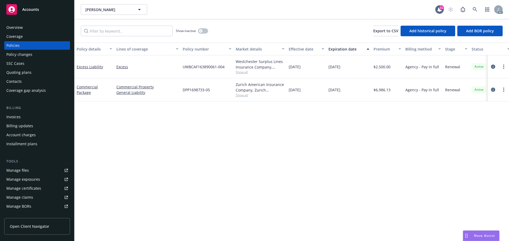
drag, startPoint x: 310, startPoint y: 70, endPoint x: 300, endPoint y: 71, distance: 10.7
click at [300, 71] on div "[DATE]" at bounding box center [307, 66] width 40 height 23
copy span "2024"
drag, startPoint x: 357, startPoint y: 68, endPoint x: 340, endPoint y: 71, distance: 17.0
click at [340, 71] on div "[DATE]" at bounding box center [348, 66] width 45 height 23
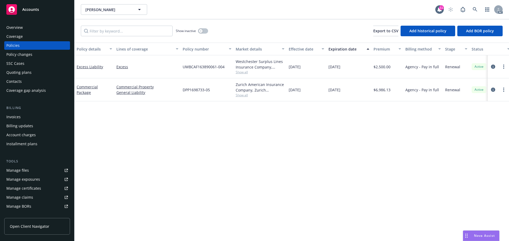
copy span "2025"
click at [243, 71] on span "Show all" at bounding box center [260, 72] width 49 height 5
drag, startPoint x: 216, startPoint y: 103, endPoint x: 180, endPoint y: 105, distance: 36.4
click at [180, 105] on div "Writing company Westchester Surplus Lines Insurance Company Carrier Chubb Group…" at bounding box center [231, 109] width 106 height 65
copy span "Chubb Group"
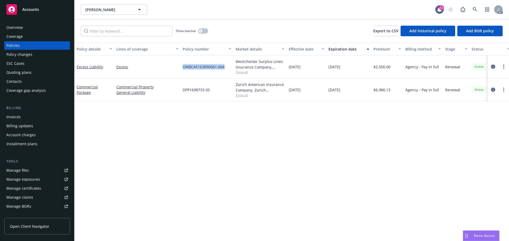
drag, startPoint x: 228, startPoint y: 66, endPoint x: 183, endPoint y: 67, distance: 44.8
click at [183, 67] on div "UMBCAF163890061-004" at bounding box center [207, 66] width 53 height 23
copy span "UMBCAF163890061-004"
drag, startPoint x: 286, startPoint y: 69, endPoint x: 281, endPoint y: 70, distance: 5.3
click at [281, 70] on div "Excess Liability Excess UMBCAF163890061-004 Westchester Surplus Lines Insurance…" at bounding box center [330, 66] width 512 height 23
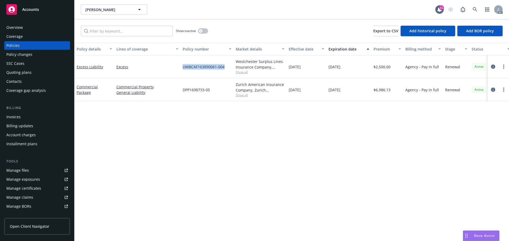
copy div "[DATE]"
drag, startPoint x: 349, startPoint y: 70, endPoint x: 318, endPoint y: 71, distance: 31.3
click at [318, 71] on div "Excess Liability Excess UMBCAF163890061-004 Westchester Surplus Lines Insurance…" at bounding box center [330, 66] width 512 height 23
copy div "11/08/2025"
drag, startPoint x: 105, startPoint y: 66, endPoint x: 78, endPoint y: 65, distance: 27.1
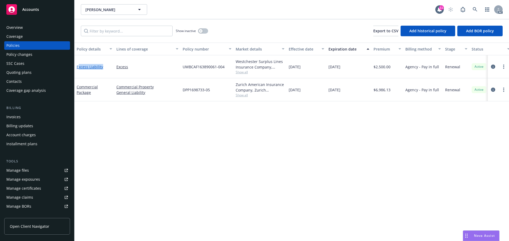
click at [78, 65] on div "Excess Liability" at bounding box center [95, 67] width 36 height 6
copy link "xcess Liability"
click at [78, 65] on link "Excess Liability" at bounding box center [90, 66] width 27 height 5
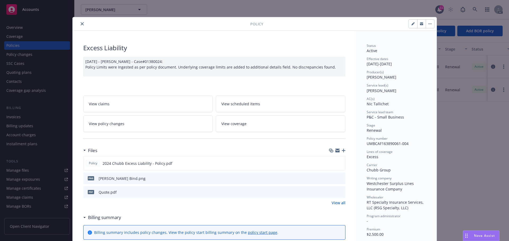
click at [82, 24] on button "close" at bounding box center [82, 24] width 6 height 6
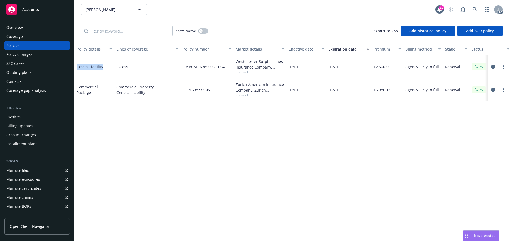
drag, startPoint x: 108, startPoint y: 68, endPoint x: 76, endPoint y: 73, distance: 33.0
click at [76, 73] on div "Excess Liability" at bounding box center [94, 66] width 40 height 23
copy link "Excess Liability"
click at [203, 30] on button "button" at bounding box center [203, 30] width 10 height 5
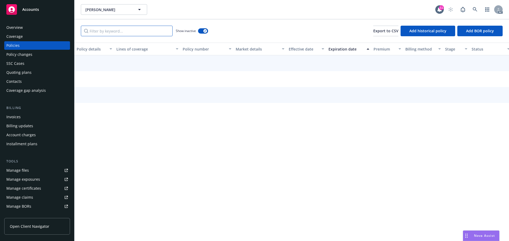
click at [155, 31] on input "Filter by keyword..." at bounding box center [127, 31] width 92 height 11
paste input "Excess Liability"
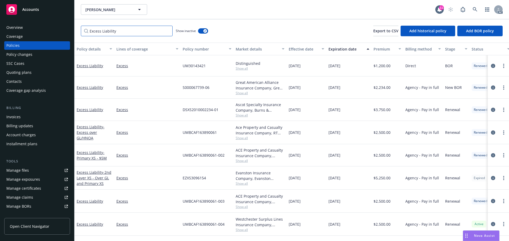
type input "Excess Liability"
drag, startPoint x: 313, startPoint y: 203, endPoint x: 300, endPoint y: 205, distance: 13.2
click at [300, 205] on div "11/08/2023" at bounding box center [307, 201] width 40 height 23
copy span "2023"
drag, startPoint x: 354, startPoint y: 202, endPoint x: 339, endPoint y: 204, distance: 15.5
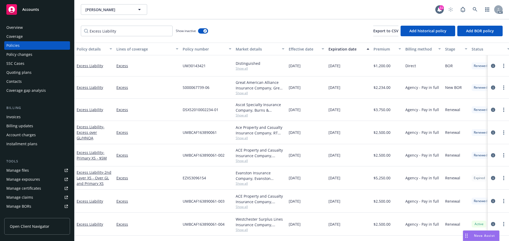
click at [339, 204] on div "11/08/2024" at bounding box center [348, 201] width 45 height 23
click at [354, 202] on div "11/08/2024" at bounding box center [348, 201] width 45 height 23
drag, startPoint x: 358, startPoint y: 202, endPoint x: 340, endPoint y: 204, distance: 17.4
click at [340, 204] on div "11/08/2024" at bounding box center [348, 201] width 45 height 23
copy span "2024"
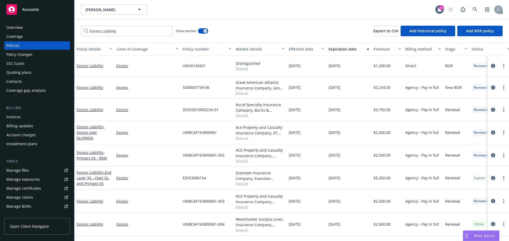
click at [244, 209] on span "Show all" at bounding box center [260, 207] width 49 height 5
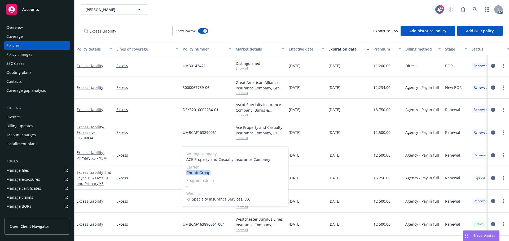
drag, startPoint x: 213, startPoint y: 174, endPoint x: 182, endPoint y: 175, distance: 30.5
click at [182, 175] on div "Writing company ACE Property and Casualty Insurance Company Carrier Chubb Group…" at bounding box center [235, 176] width 106 height 59
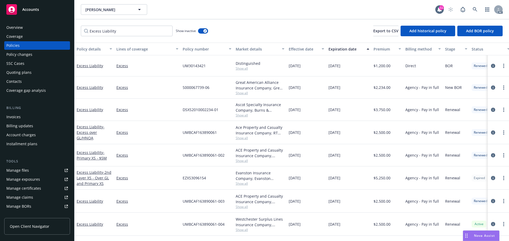
click at [349, 225] on div "11/08/2025" at bounding box center [348, 224] width 45 height 23
drag, startPoint x: 226, startPoint y: 201, endPoint x: 175, endPoint y: 204, distance: 51.0
click at [175, 204] on div "Excess Liability Excess UMBCAF163890061-003 ACE Property and Casualty Insurance…" at bounding box center [330, 201] width 512 height 23
drag, startPoint x: 395, startPoint y: 201, endPoint x: 376, endPoint y: 203, distance: 19.1
click at [376, 203] on div "$2,500.00" at bounding box center [387, 201] width 32 height 23
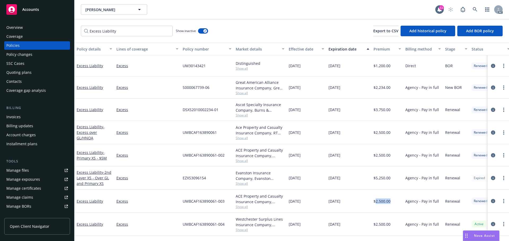
drag, startPoint x: 311, startPoint y: 200, endPoint x: 289, endPoint y: 201, distance: 22.6
click at [289, 201] on div "11/08/2023" at bounding box center [307, 201] width 40 height 23
drag, startPoint x: 353, startPoint y: 204, endPoint x: 330, endPoint y: 204, distance: 23.3
click at [330, 204] on div "11/08/2024" at bounding box center [348, 201] width 45 height 23
click at [344, 205] on div "11/08/2024" at bounding box center [348, 201] width 45 height 23
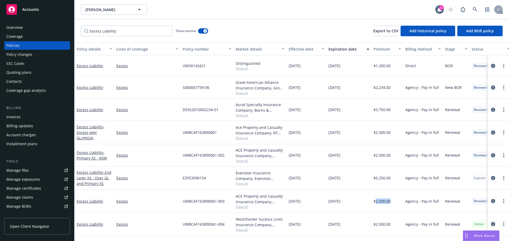
drag, startPoint x: 354, startPoint y: 202, endPoint x: 326, endPoint y: 203, distance: 28.4
click at [326, 203] on div "Excess Liability Excess UMBCAF163890061-003 ACE Property and Casualty Insurance…" at bounding box center [330, 201] width 512 height 23
drag, startPoint x: 316, startPoint y: 178, endPoint x: 301, endPoint y: 179, distance: 15.1
click at [301, 179] on div "11/08/2022" at bounding box center [307, 178] width 40 height 23
drag, startPoint x: 349, startPoint y: 179, endPoint x: 340, endPoint y: 181, distance: 9.6
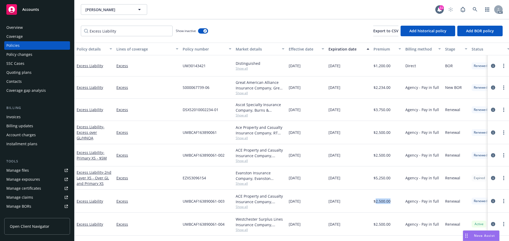
click at [340, 181] on div "11/08/2023" at bounding box center [348, 178] width 45 height 23
click at [247, 183] on span "Show all" at bounding box center [260, 184] width 49 height 5
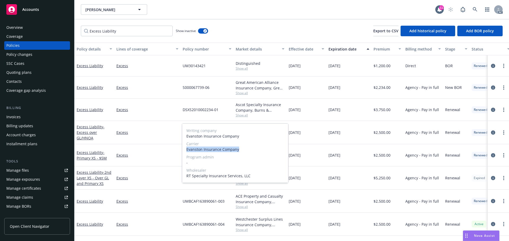
drag, startPoint x: 244, startPoint y: 148, endPoint x: 186, endPoint y: 152, distance: 57.4
click at [186, 152] on span "Evanston Insurance Company" at bounding box center [235, 150] width 98 height 6
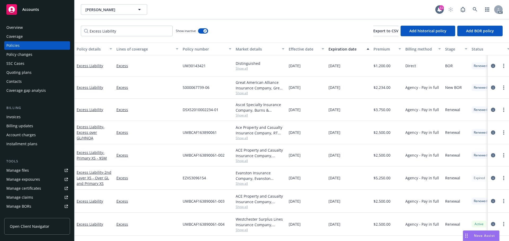
drag, startPoint x: 426, startPoint y: 196, endPoint x: 397, endPoint y: 195, distance: 28.6
click at [426, 196] on div "Agency - Pay in full" at bounding box center [423, 201] width 40 height 23
drag, startPoint x: 212, startPoint y: 180, endPoint x: 176, endPoint y: 179, distance: 35.3
click at [176, 179] on div "Excess Liability - 2nd Layer XS - Over GL and Primary XS Excess EZXS3096154 Eva…" at bounding box center [330, 178] width 512 height 23
drag, startPoint x: 388, startPoint y: 178, endPoint x: 375, endPoint y: 179, distance: 12.6
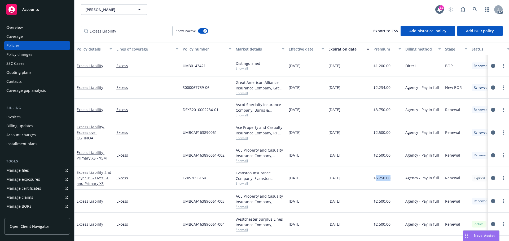
click at [375, 179] on div "$5,250.00" at bounding box center [387, 178] width 32 height 23
drag, startPoint x: 314, startPoint y: 176, endPoint x: 288, endPoint y: 182, distance: 26.6
click at [288, 182] on div "11/08/2022" at bounding box center [307, 178] width 40 height 23
drag, startPoint x: 343, startPoint y: 179, endPoint x: 322, endPoint y: 181, distance: 21.0
click at [322, 181] on div "Excess Liability - 2nd Layer XS - Over GL and Primary XS Excess EZXS3096154 Eva…" at bounding box center [330, 178] width 512 height 23
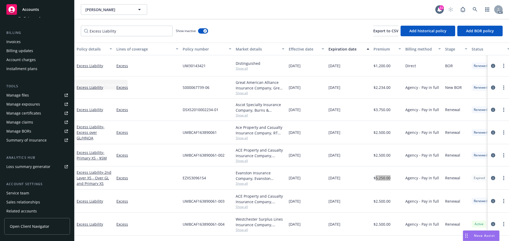
scroll to position [95, 0]
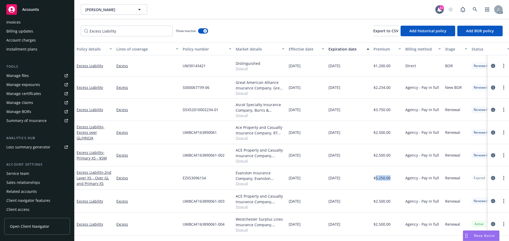
click at [25, 175] on div "Service team" at bounding box center [17, 174] width 23 height 8
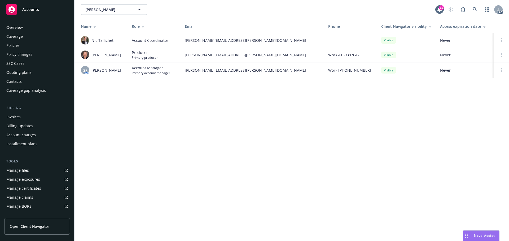
click at [20, 51] on div "Policy changes" at bounding box center [19, 54] width 26 height 8
click at [21, 46] on div "Policies" at bounding box center [36, 45] width 61 height 8
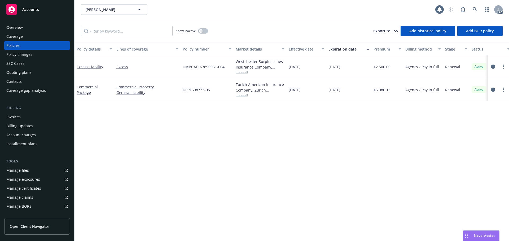
drag, startPoint x: 354, startPoint y: 68, endPoint x: 321, endPoint y: 69, distance: 32.9
click at [321, 69] on div "Excess Liability Excess UMBCAF163890061-004 Westchester Surplus Lines Insurance…" at bounding box center [330, 66] width 512 height 23
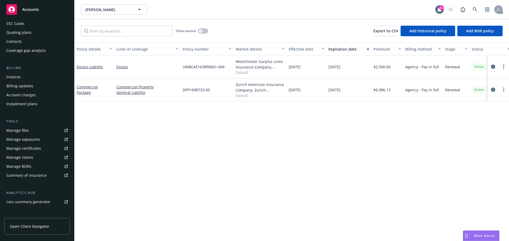
scroll to position [95, 0]
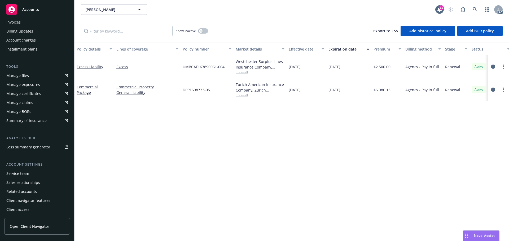
drag, startPoint x: 20, startPoint y: 178, endPoint x: 34, endPoint y: 170, distance: 15.4
click at [20, 178] on div "Service team" at bounding box center [17, 174] width 23 height 8
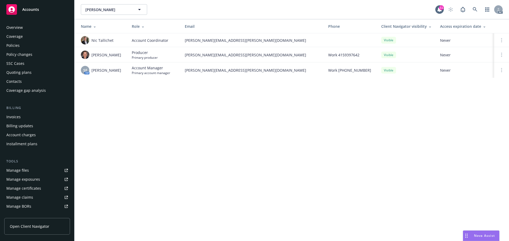
click at [32, 42] on div "Policies" at bounding box center [36, 45] width 61 height 8
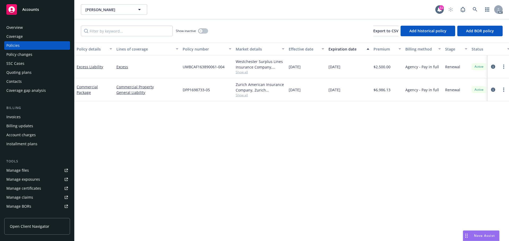
drag, startPoint x: 359, startPoint y: 88, endPoint x: 321, endPoint y: 93, distance: 38.4
click at [321, 93] on div "Commercial Package Commercial Property General Liability DPP1698733-05 Zurich A…" at bounding box center [330, 89] width 512 height 23
click at [345, 130] on div "Policy details Lines of coverage Policy number Market details Effective date Ex…" at bounding box center [291, 142] width 434 height 199
click at [37, 23] on div "Overview" at bounding box center [36, 27] width 61 height 8
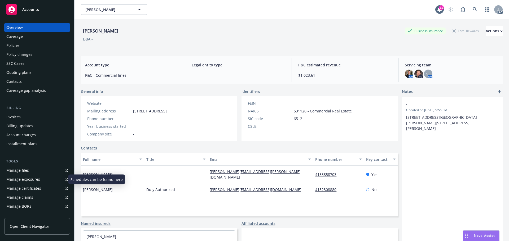
click at [21, 179] on div "Manage exposures" at bounding box center [23, 179] width 34 height 8
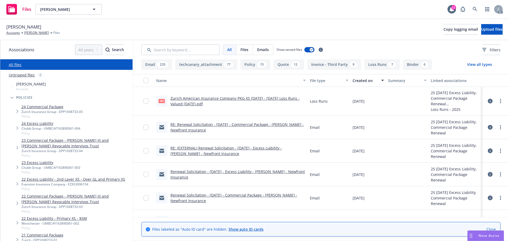
type input "A"
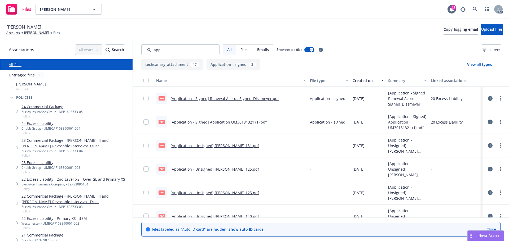
type input "app"
click at [357, 82] on div "Created on" at bounding box center [365, 81] width 25 height 6
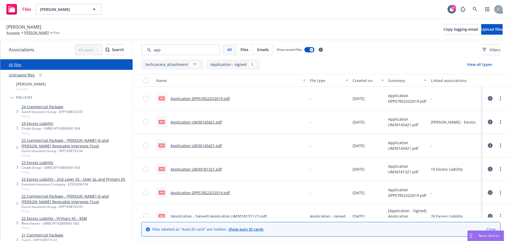
click at [357, 82] on div "Created on" at bounding box center [365, 81] width 25 height 6
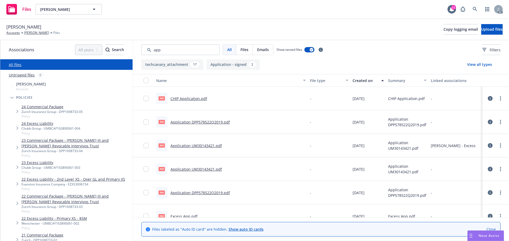
click at [357, 82] on div "Created on" at bounding box center [365, 81] width 25 height 6
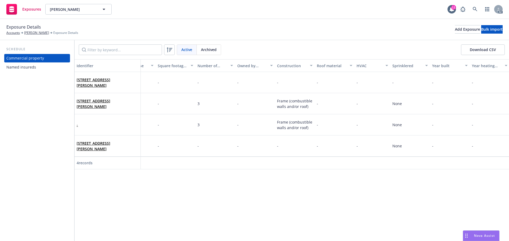
scroll to position [0, 748]
